Goal: Find contact information: Find contact information

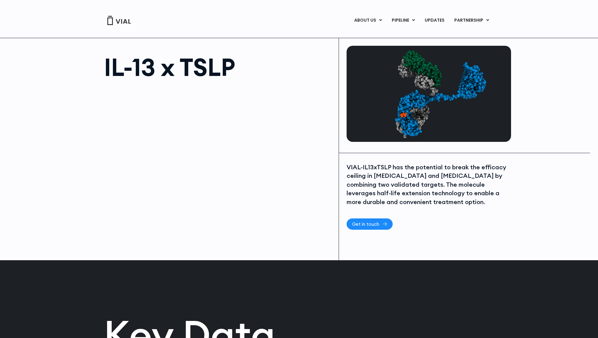
click at [366, 219] on link "Get in touch" at bounding box center [369, 223] width 46 height 11
click at [416, 179] on div "VIAL-IL13xTSLP has the potential to break the efficacy ceiling in [MEDICAL_DATA…" at bounding box center [427, 185] width 163 height 44
